Goal: Task Accomplishment & Management: Use online tool/utility

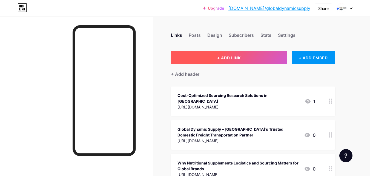
click at [245, 60] on button "+ ADD LINK" at bounding box center [229, 57] width 116 height 13
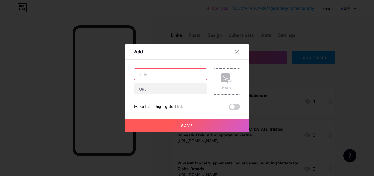
click at [154, 79] on input "text" at bounding box center [170, 73] width 72 height 11
paste input "Global Dynamic Supply – Expert Logistics Risk Management Solutions"
type input "Global Dynamic Supply – Expert Logistics Risk Management Solutions"
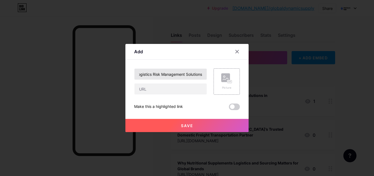
scroll to position [0, 0]
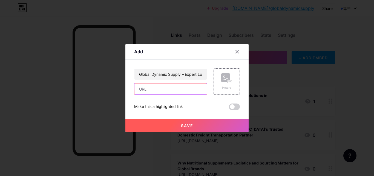
click at [155, 91] on input "text" at bounding box center [170, 88] width 72 height 11
paste input "[URL][DOMAIN_NAME]"
type input "[URL][DOMAIN_NAME]"
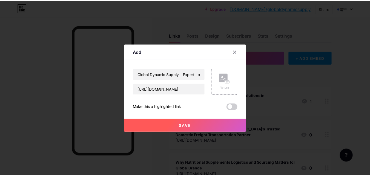
scroll to position [0, 0]
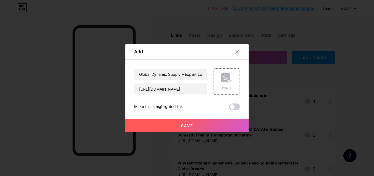
click at [168, 120] on button "Save" at bounding box center [186, 125] width 123 height 13
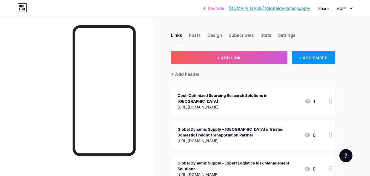
click at [269, 7] on link "[DOMAIN_NAME]/globaldynamicsupply" at bounding box center [269, 8] width 82 height 7
